Goal: Task Accomplishment & Management: Use online tool/utility

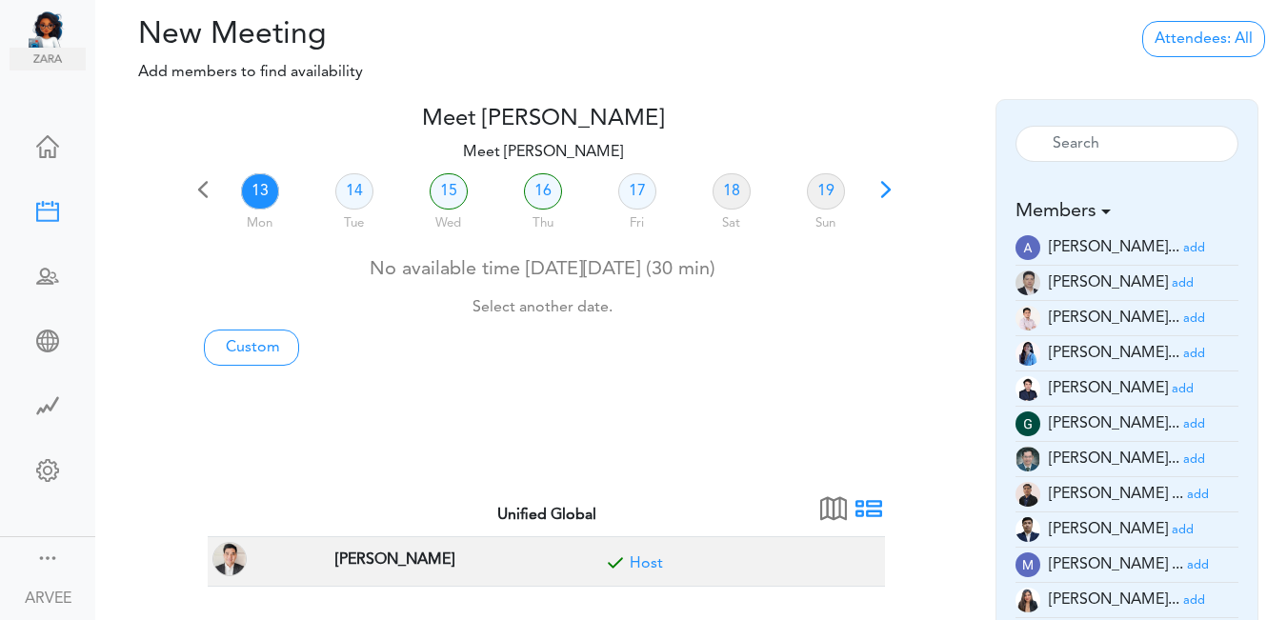
click at [883, 194] on span at bounding box center [886, 196] width 27 height 27
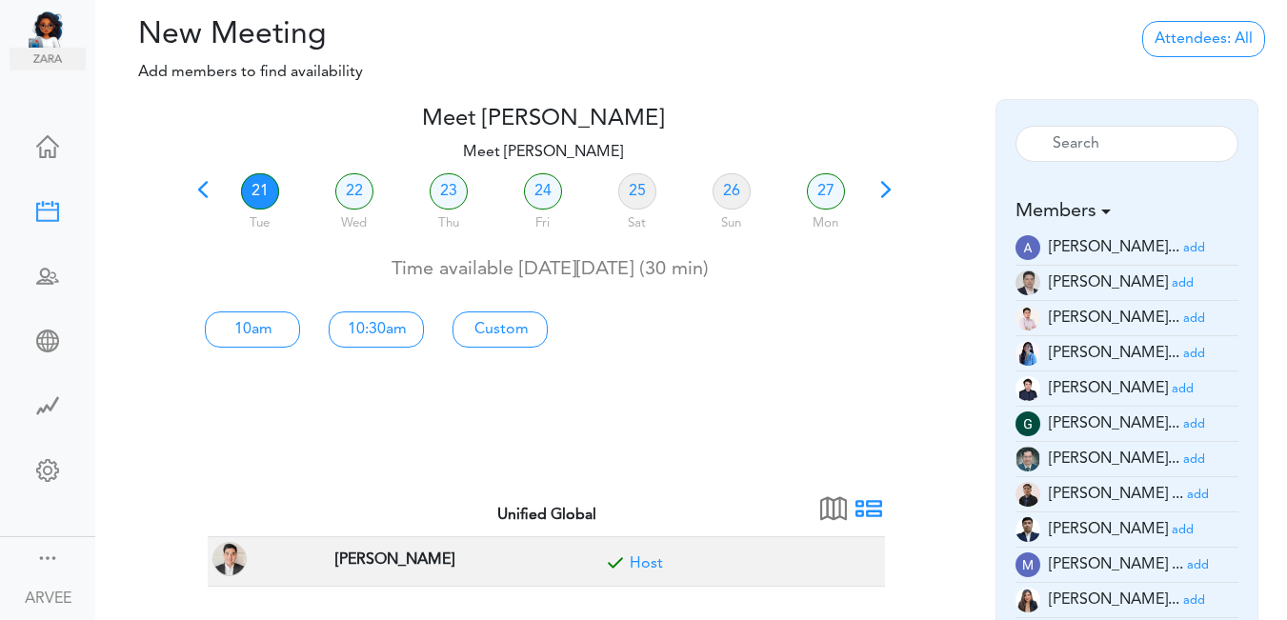
click at [1183, 349] on small "add" at bounding box center [1194, 354] width 22 height 12
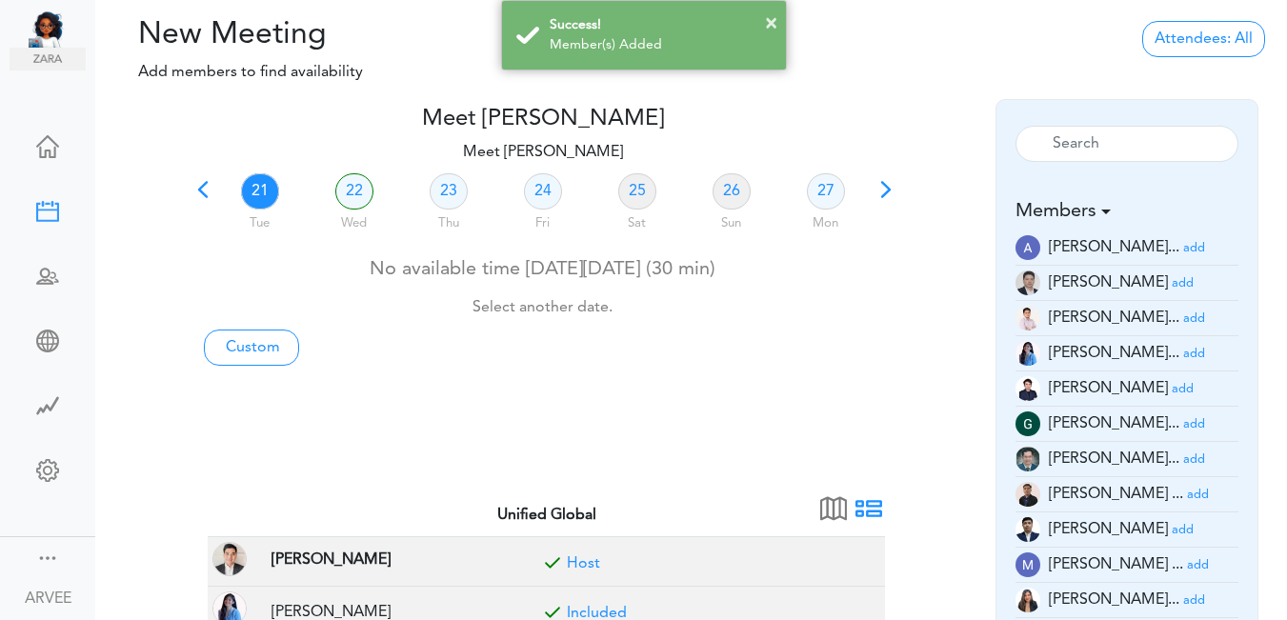
scroll to position [542, 0]
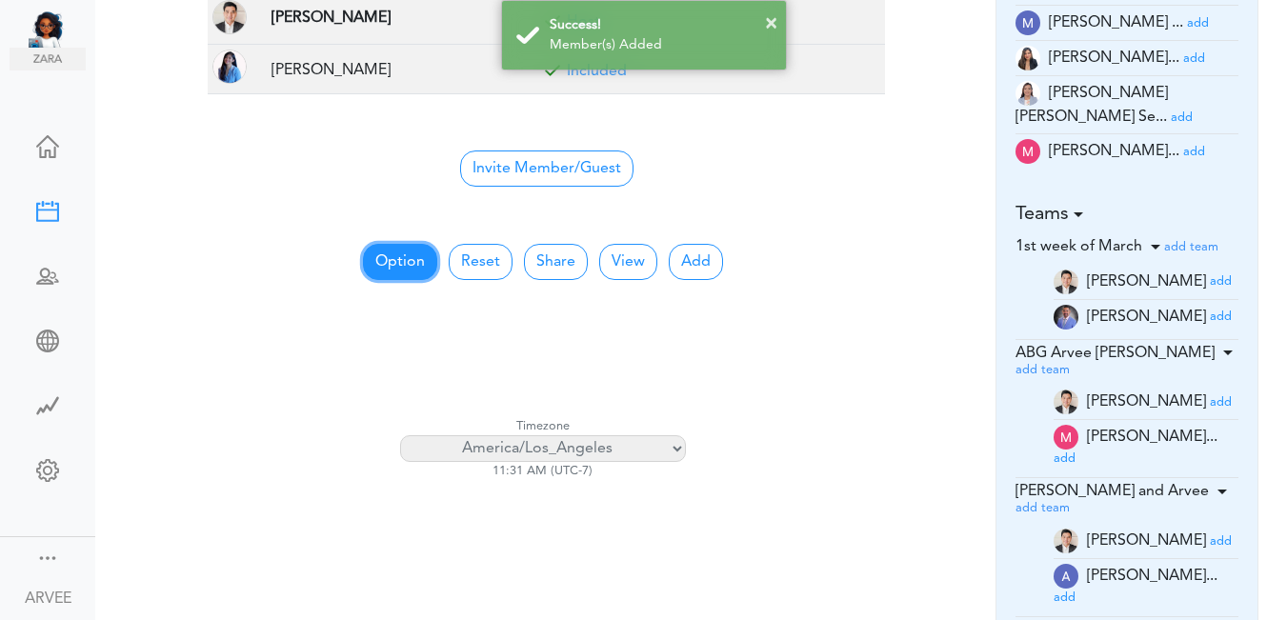
click at [378, 264] on button "Option" at bounding box center [400, 262] width 74 height 36
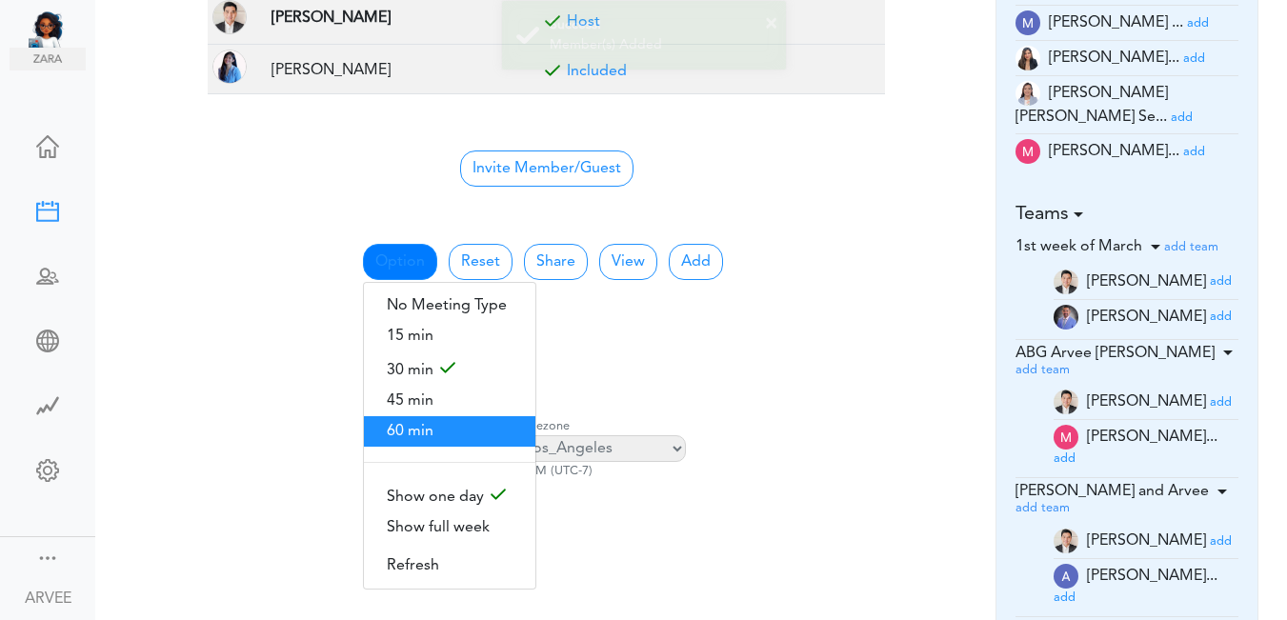
click at [396, 431] on span "60 min" at bounding box center [450, 431] width 172 height 30
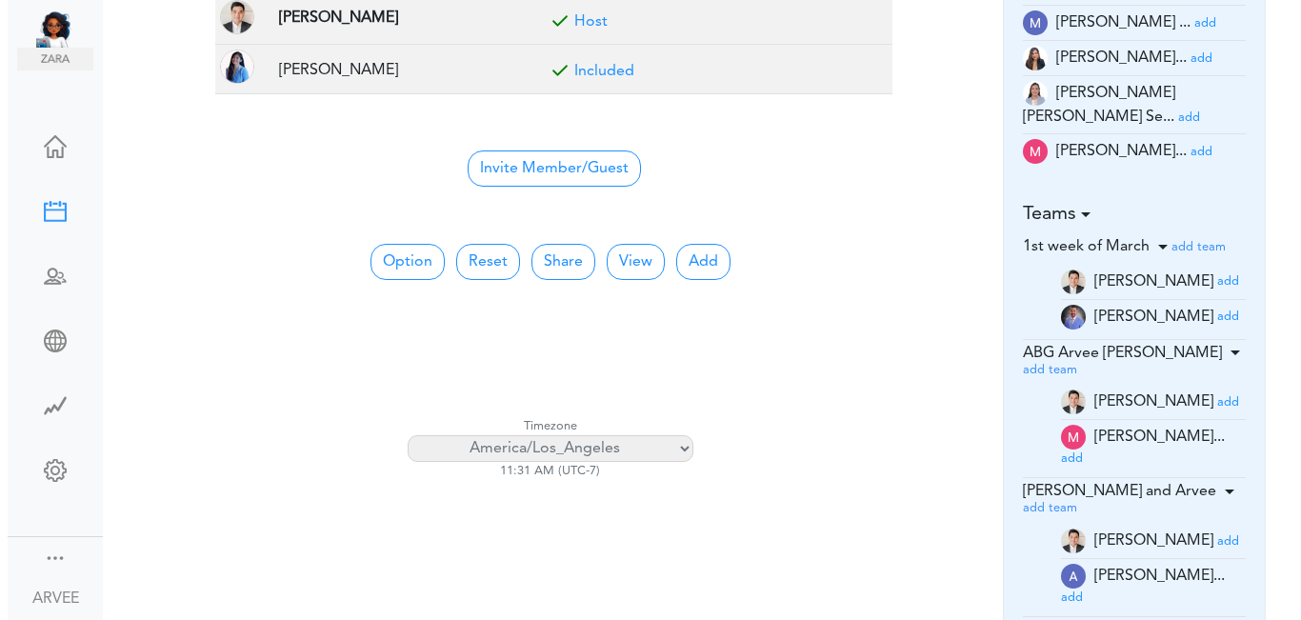
scroll to position [0, 0]
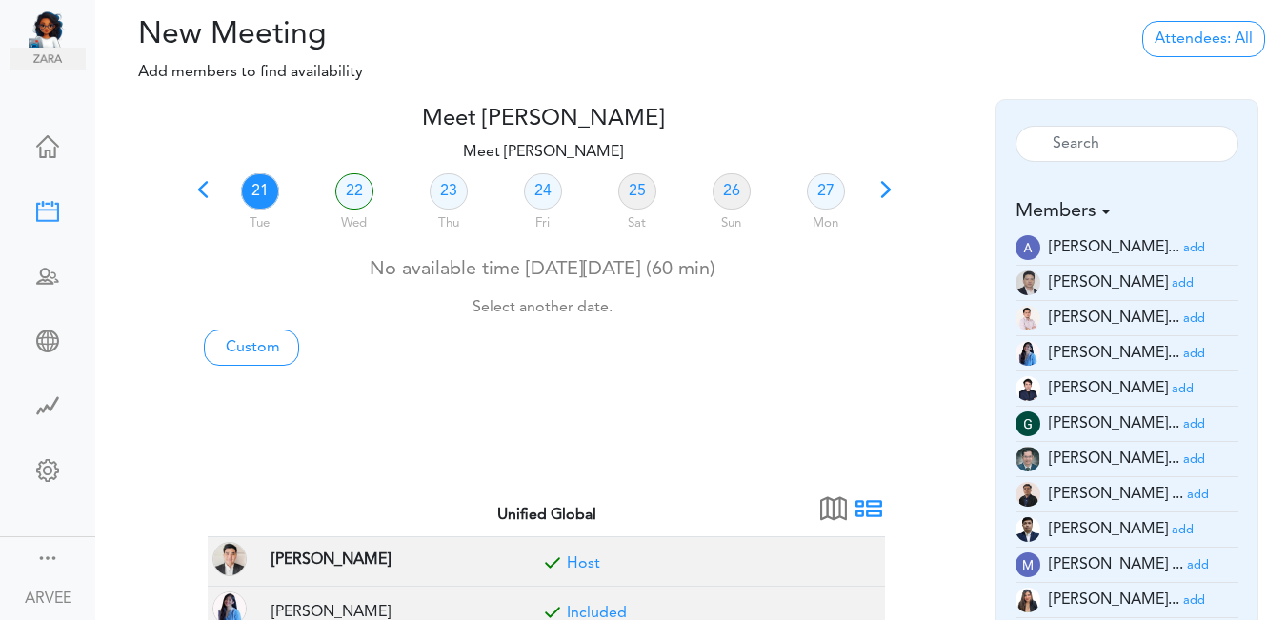
click at [263, 187] on link "21" at bounding box center [260, 191] width 38 height 36
click at [258, 344] on link "Custom" at bounding box center [251, 348] width 95 height 36
type input "Meet [PERSON_NAME]"
type input "https://us02web.zoom.us/j/9174257685?pwd=VUE3Y2Fpem5ORktDVUZkeE9Yc01vZz09"
type input "2025-10-14T11:00"
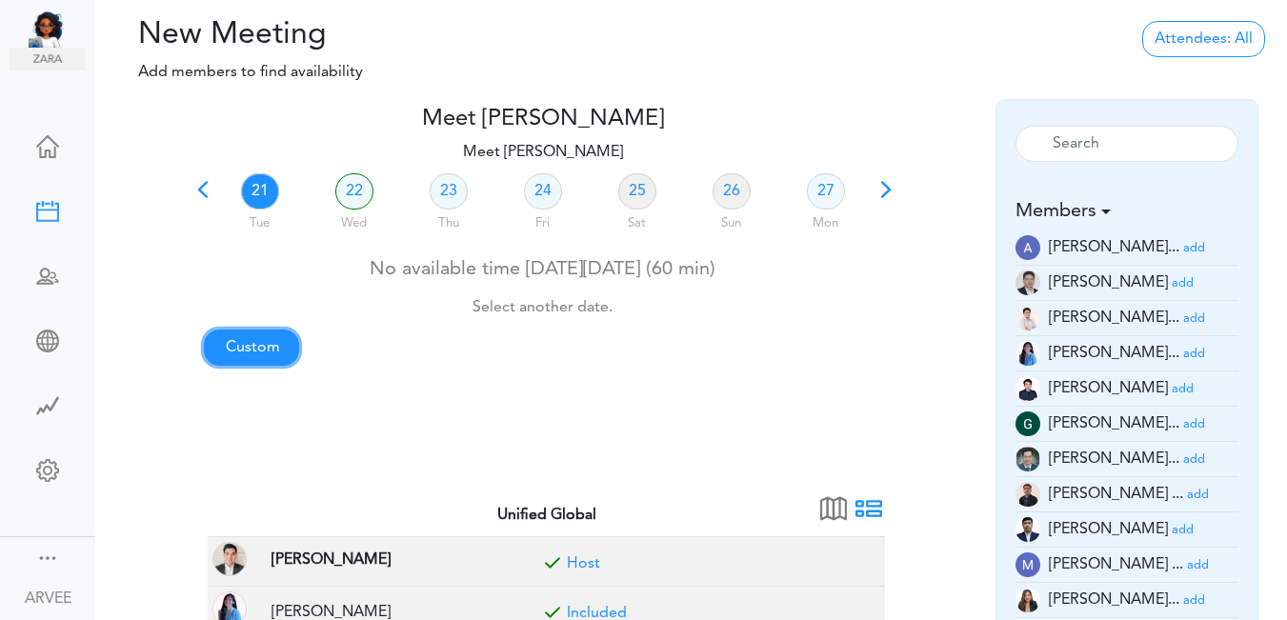
type input "2025-10-14T11:30"
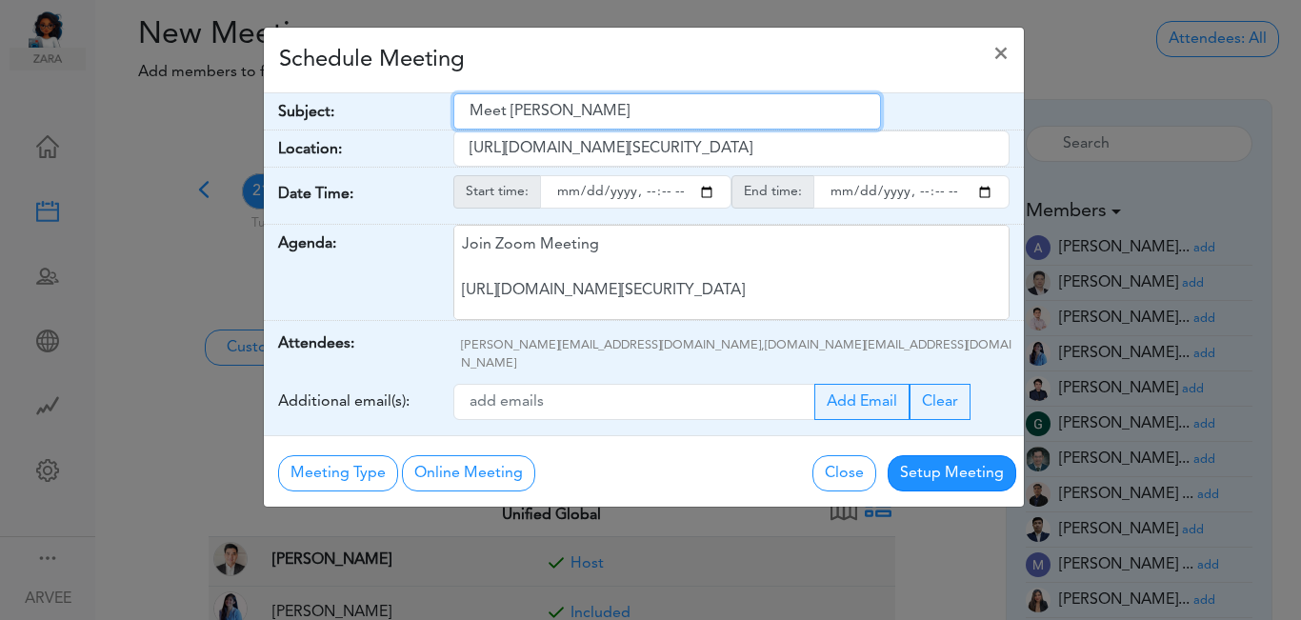
drag, startPoint x: 471, startPoint y: 113, endPoint x: 618, endPoint y: 103, distance: 148.1
click at [636, 99] on input "Meet [PERSON_NAME]" at bounding box center [668, 111] width 428 height 36
paste input "[Client Call] Balkaya, Hilmi and Kathryn - Catch-up on Open Queries"
type input "[Client Call] Balkaya, Hilmi and Kathryn - Catch-up on Open Queries"
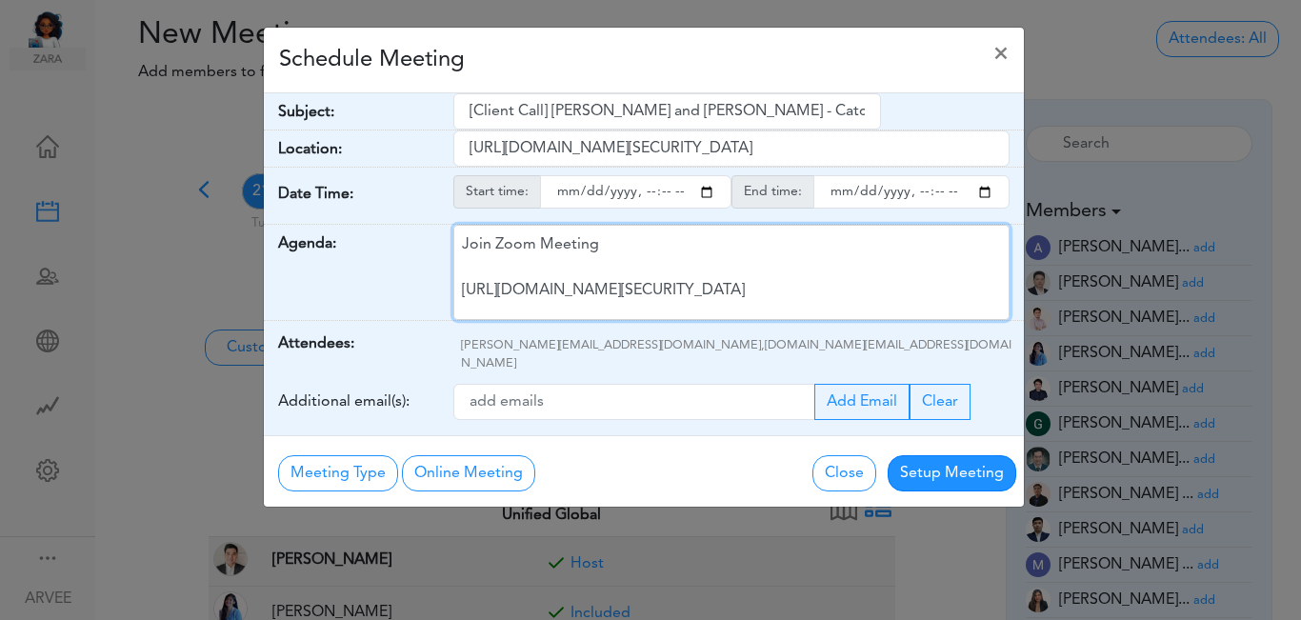
click at [643, 275] on div "Join Zoom Meeting https://us02web.zoom.us/j/9174257685?pwd=VUE3Y2Fpem5ORktDVUZk…" at bounding box center [732, 272] width 556 height 95
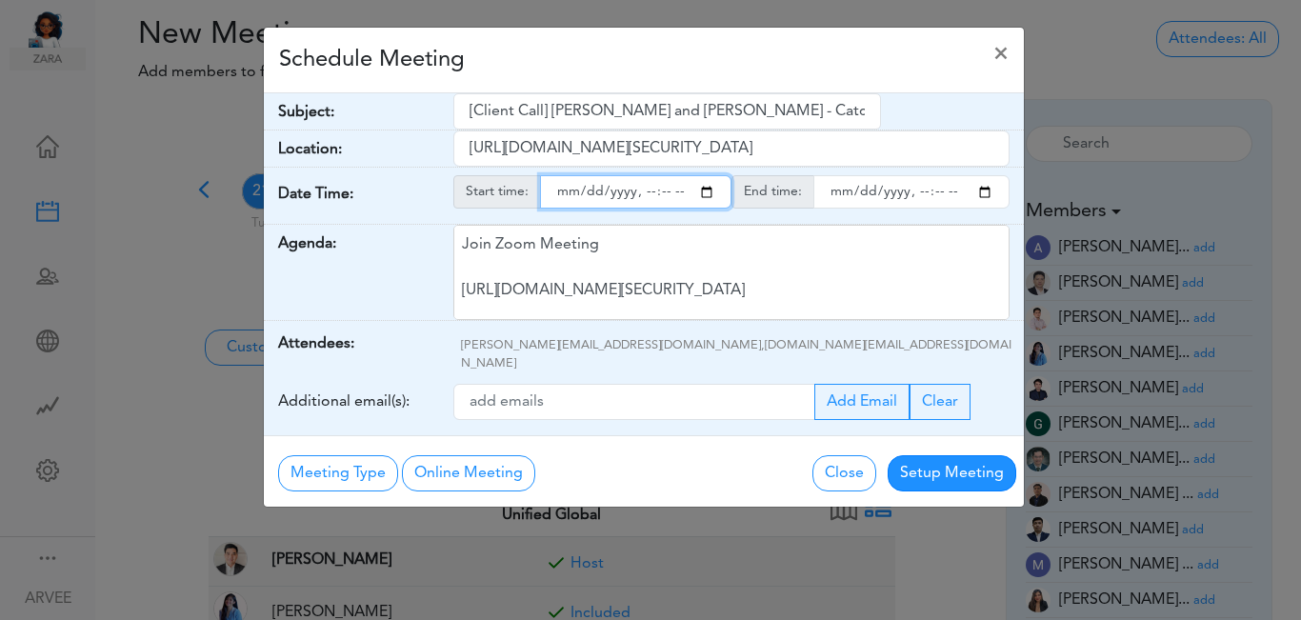
click at [710, 192] on input "starttime" at bounding box center [636, 191] width 192 height 33
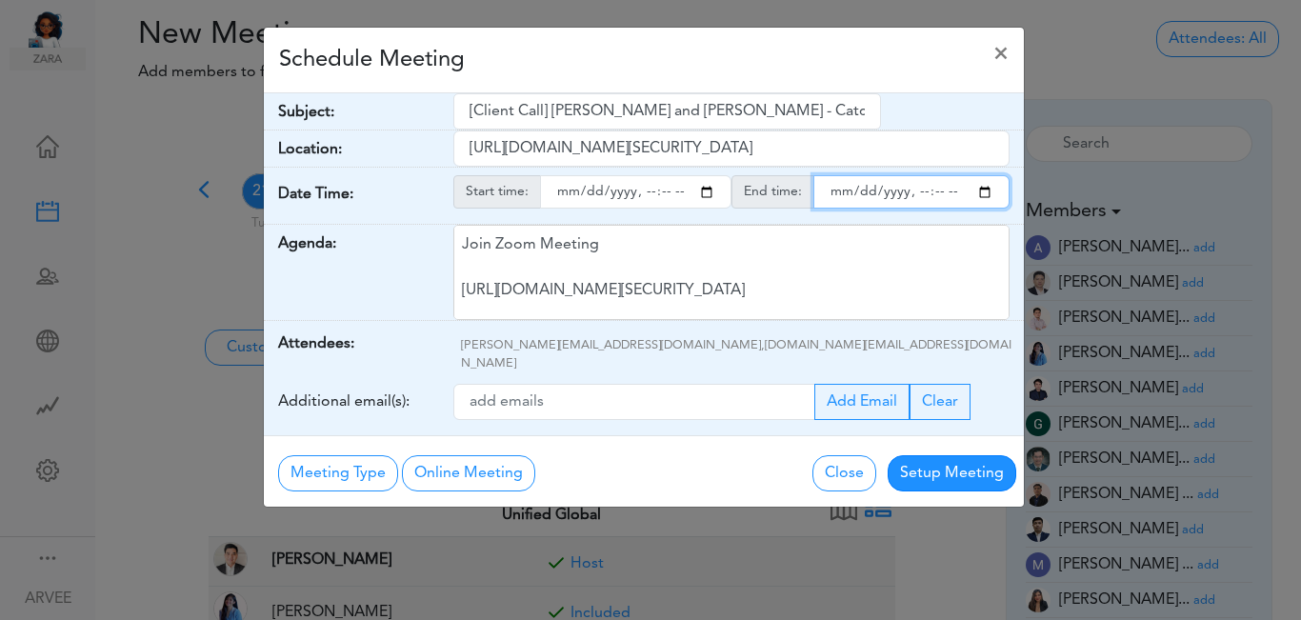
type input "2025-10-21T17:00"
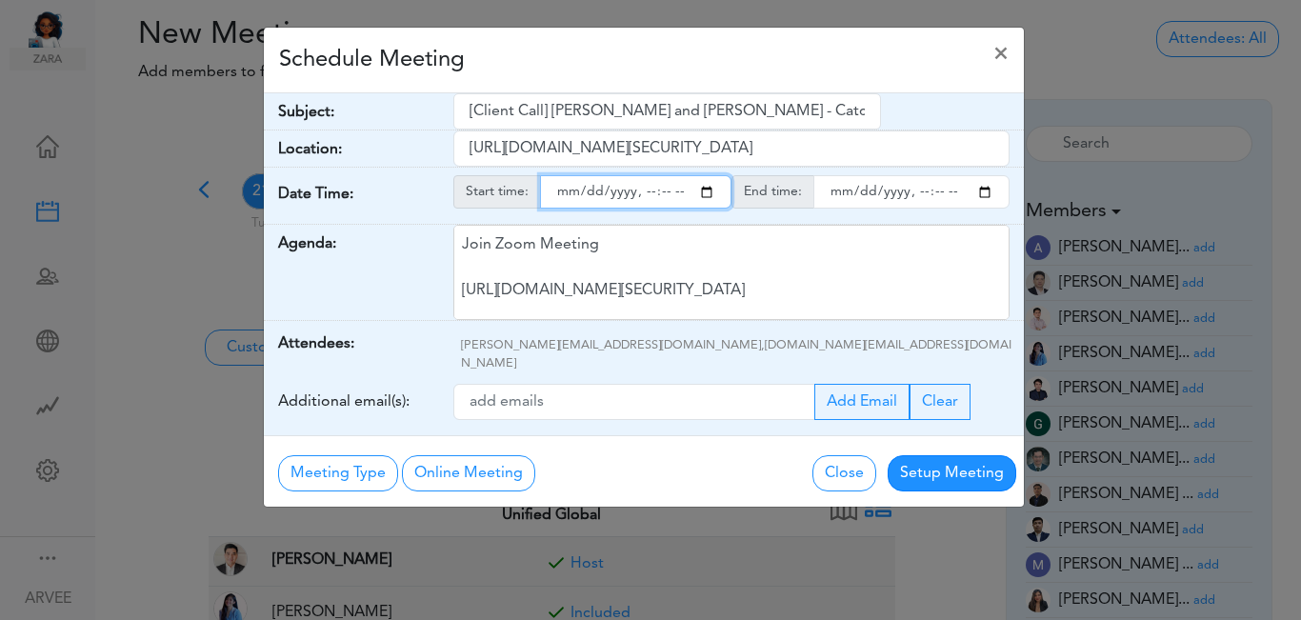
click at [987, 193] on input "endtime" at bounding box center [912, 191] width 196 height 33
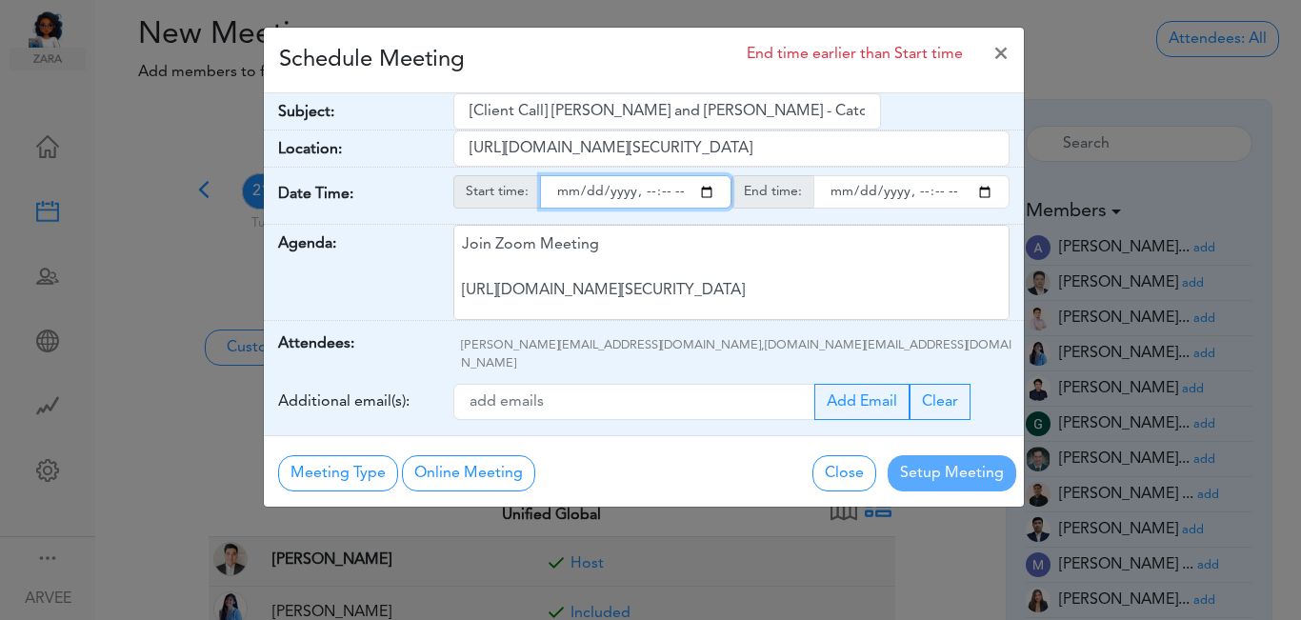
click at [917, 186] on input "endtime" at bounding box center [912, 191] width 196 height 33
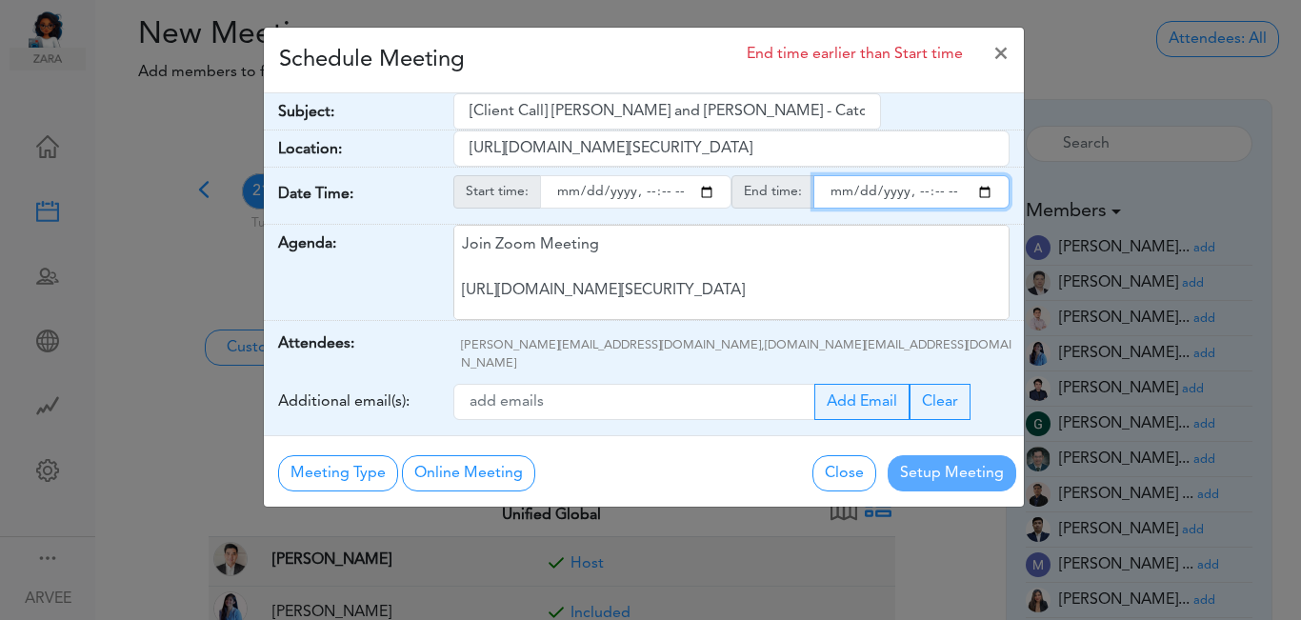
click at [915, 189] on input "endtime" at bounding box center [912, 191] width 196 height 33
click at [980, 192] on input "endtime" at bounding box center [912, 191] width 196 height 33
click at [938, 194] on input "endtime" at bounding box center [912, 191] width 196 height 33
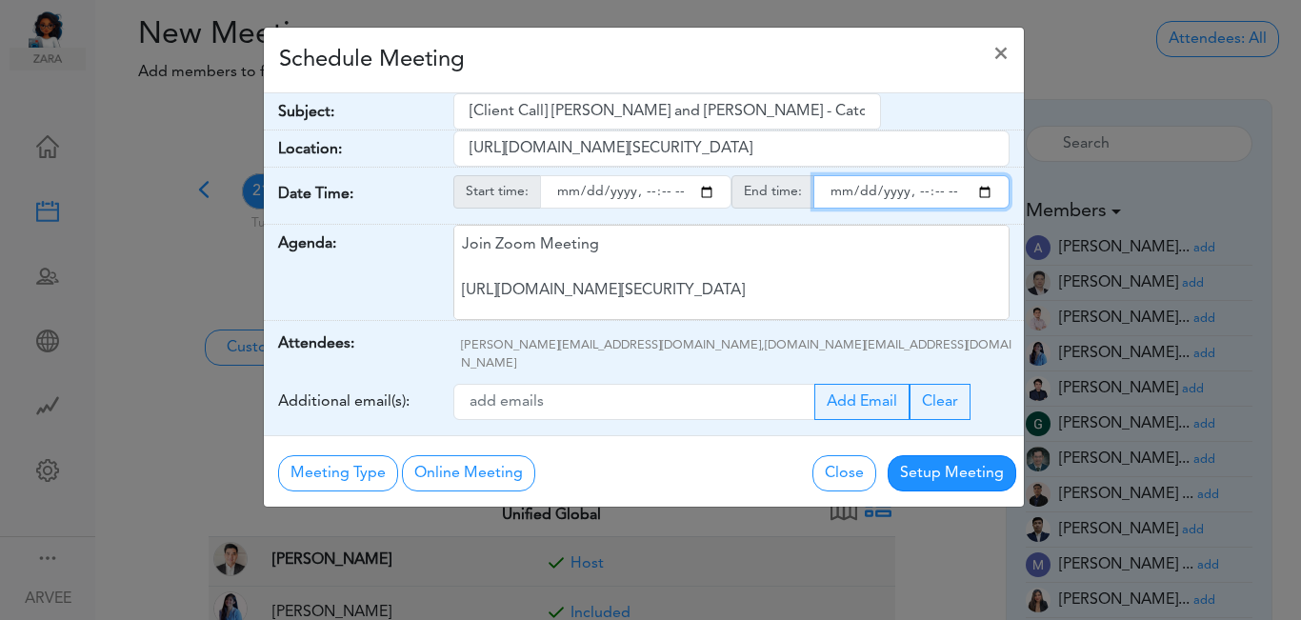
type input "2025-10-21T18:00"
click at [729, 57] on div "Schedule Meeting ×" at bounding box center [644, 61] width 760 height 66
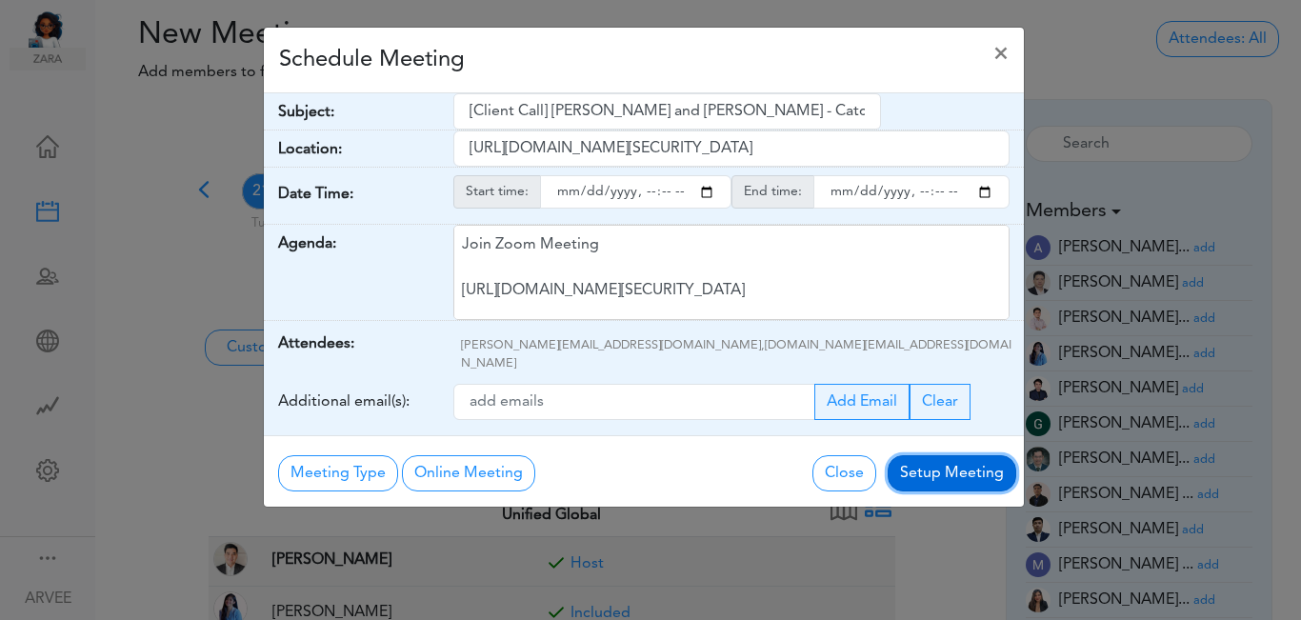
click at [958, 455] on button "Setup Meeting" at bounding box center [952, 473] width 129 height 36
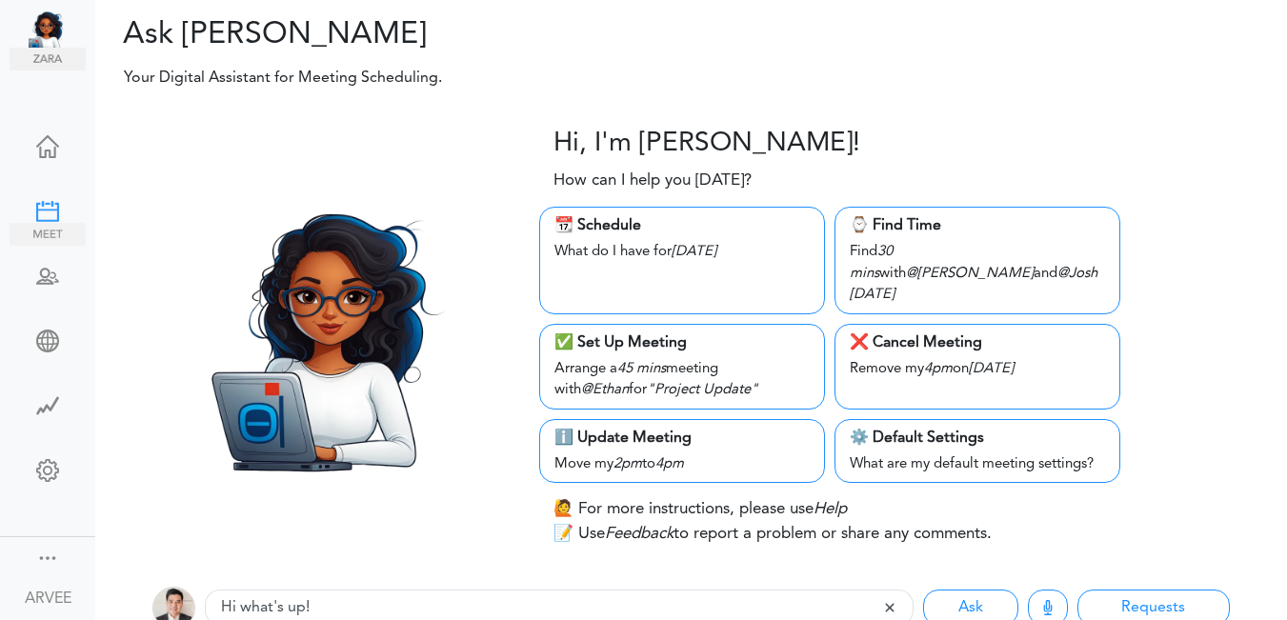
click at [37, 204] on div at bounding box center [48, 209] width 76 height 19
